Goal: Task Accomplishment & Management: Use online tool/utility

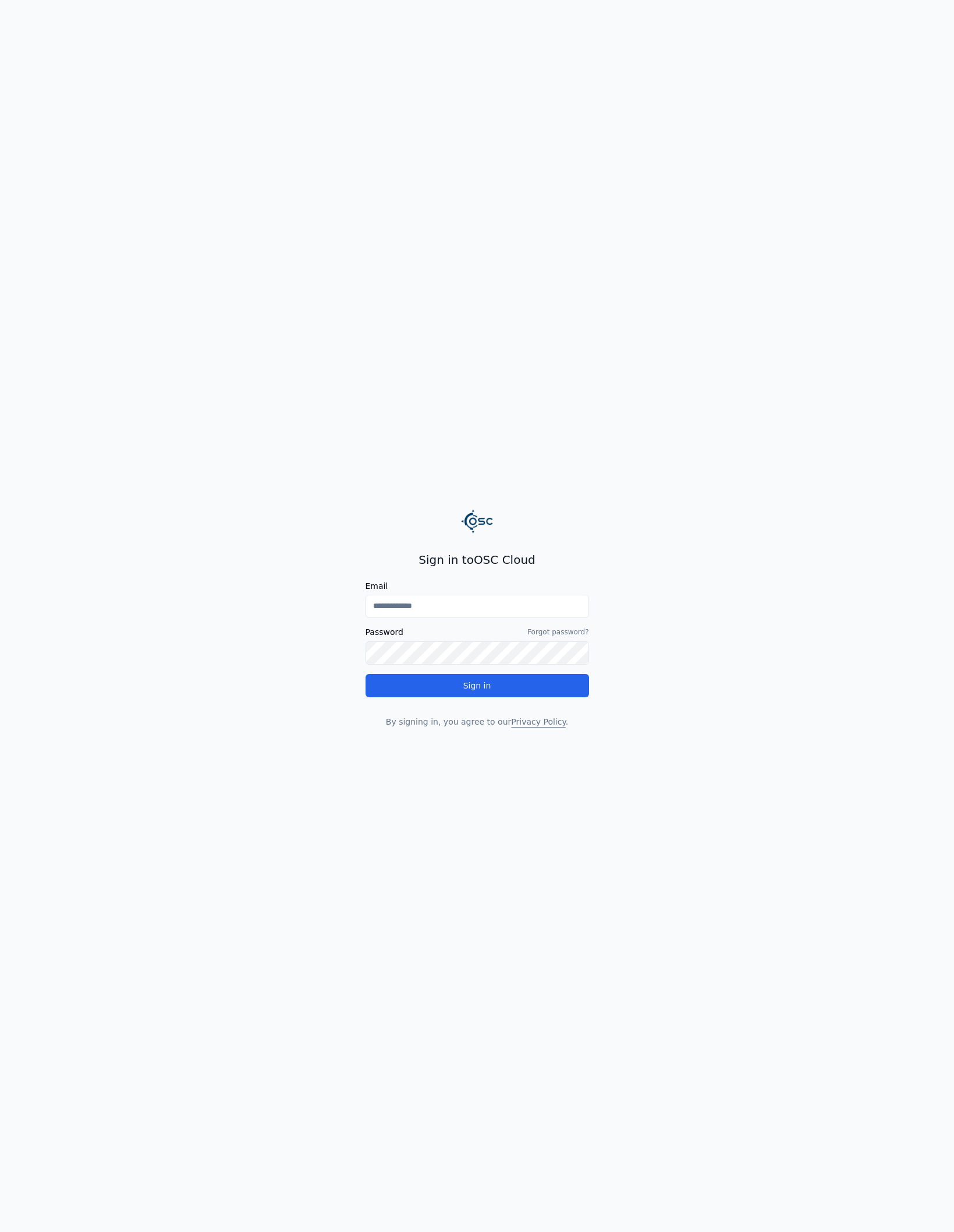
type input "**********"
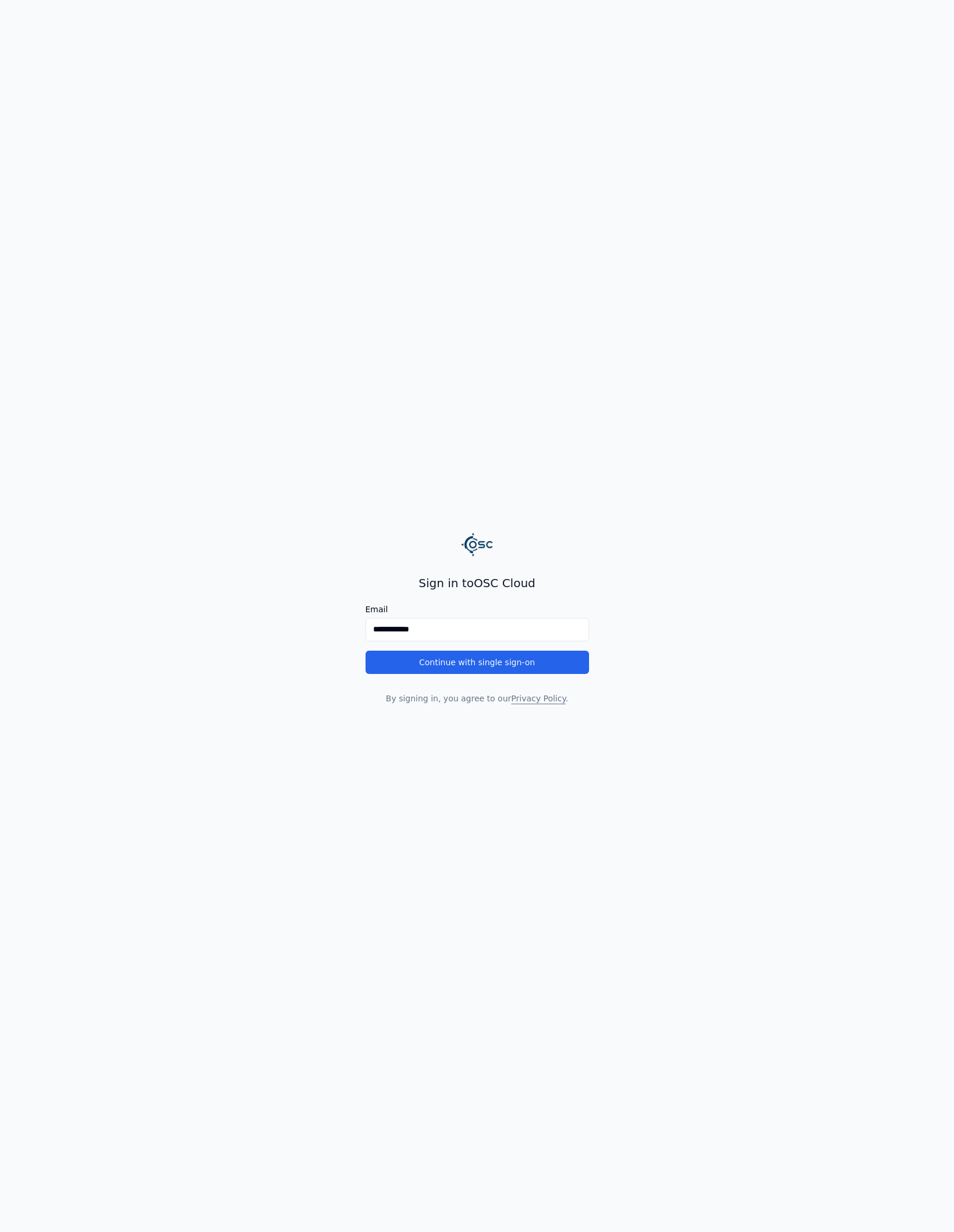
click at [445, 674] on div "**********" at bounding box center [477, 640] width 224 height 129
click at [448, 668] on button "Continue with single sign-on" at bounding box center [477, 662] width 224 height 24
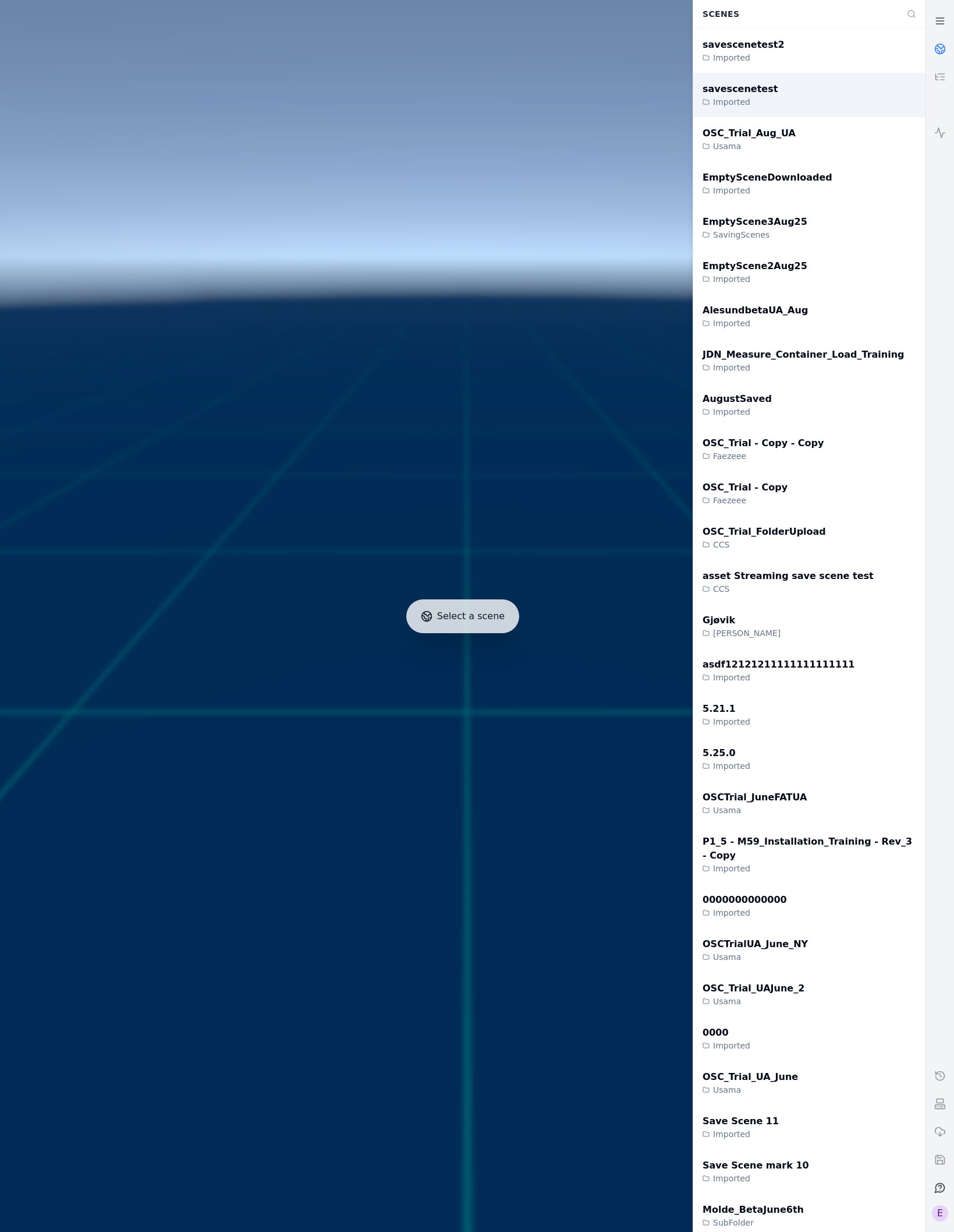
click at [803, 94] on div "savescenetest Imported" at bounding box center [809, 95] width 232 height 44
